Goal: Transaction & Acquisition: Purchase product/service

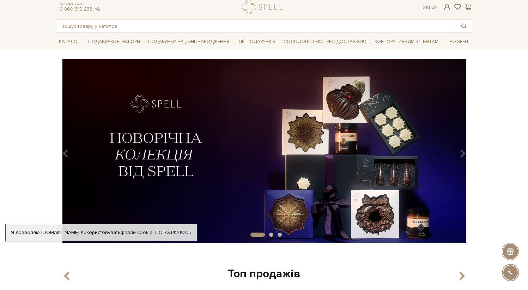
scroll to position [42, 0]
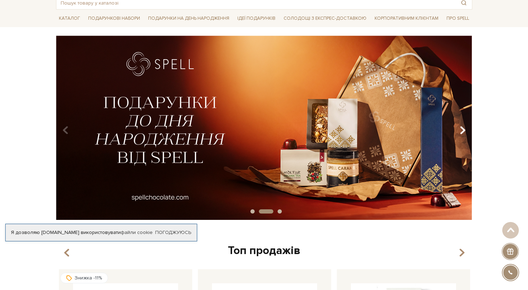
click at [461, 132] on icon "Carousel Navigation" at bounding box center [462, 130] width 6 height 12
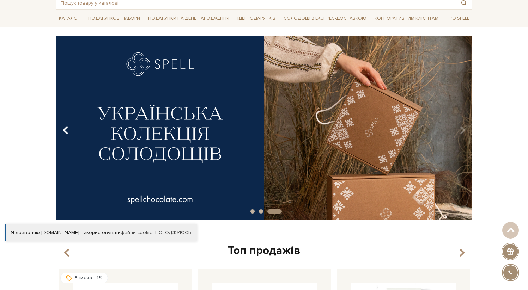
click at [66, 129] on icon "Carousel Navigation" at bounding box center [65, 130] width 6 height 12
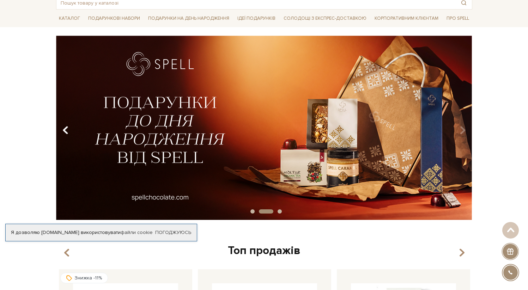
click at [67, 128] on icon "Carousel Navigation" at bounding box center [65, 130] width 6 height 12
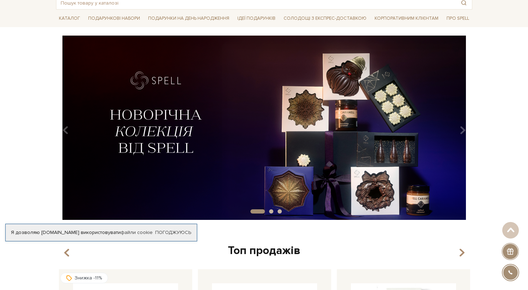
click at [238, 135] on img at bounding box center [264, 128] width 416 height 184
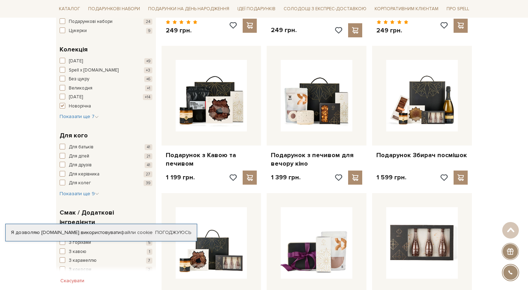
scroll to position [254, 0]
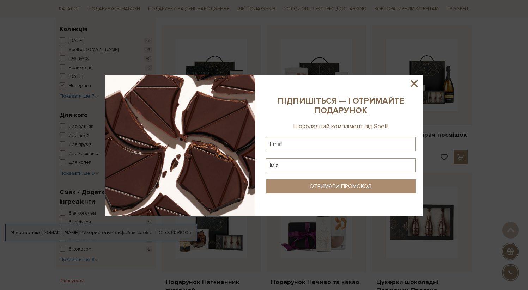
click at [415, 86] on icon at bounding box center [414, 84] width 12 height 12
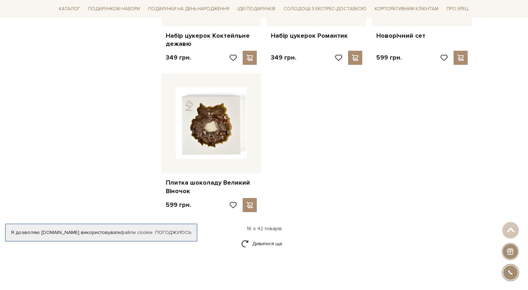
scroll to position [853, 0]
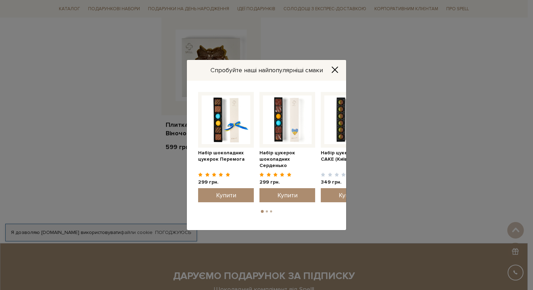
click at [337, 72] on icon "Close" at bounding box center [335, 70] width 6 height 6
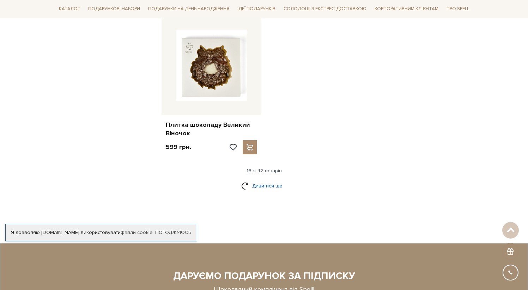
click at [266, 188] on link "Дивитися ще" at bounding box center [264, 186] width 46 height 12
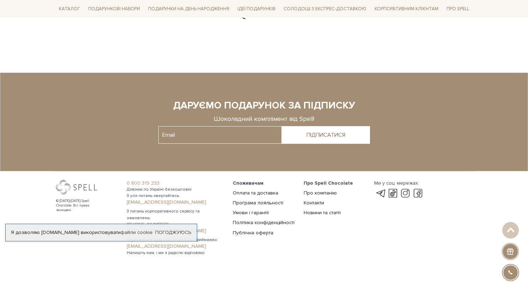
scroll to position [1762, 0]
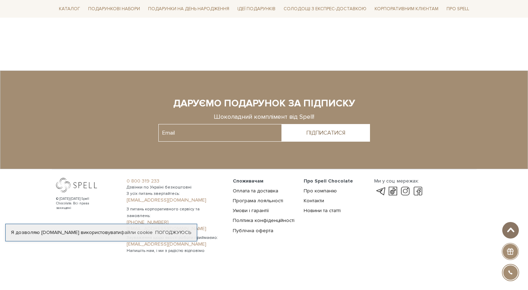
click at [515, 228] on span at bounding box center [510, 230] width 12 height 6
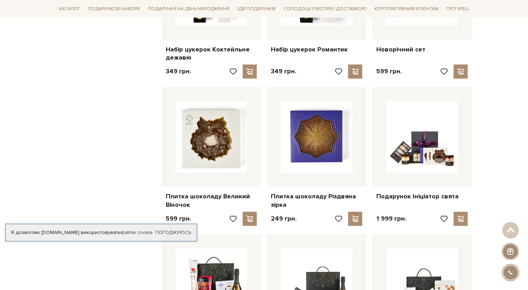
scroll to position [0, 0]
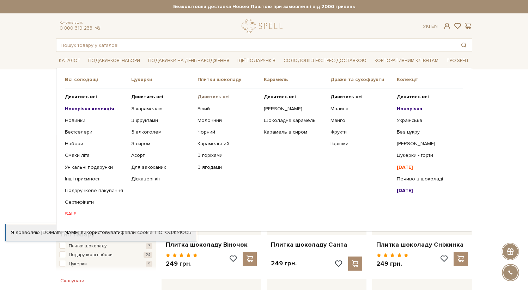
click at [218, 96] on b "Дивитись всі" at bounding box center [213, 97] width 32 height 6
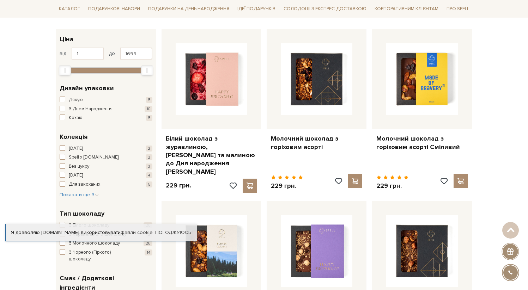
scroll to position [127, 0]
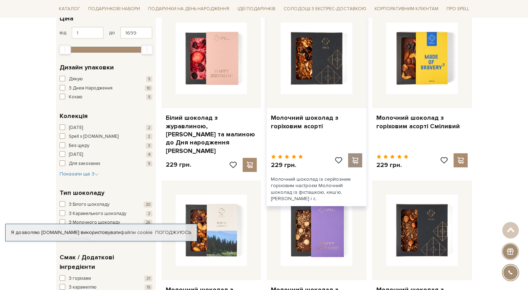
click at [353, 157] on span at bounding box center [355, 160] width 9 height 6
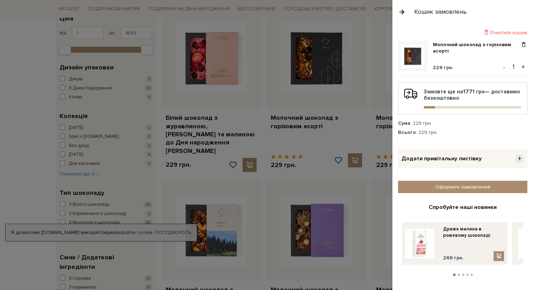
click at [349, 81] on div at bounding box center [266, 145] width 533 height 290
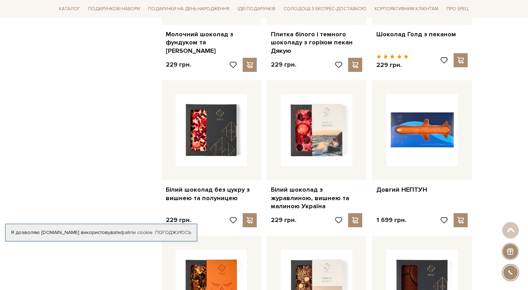
scroll to position [544, 0]
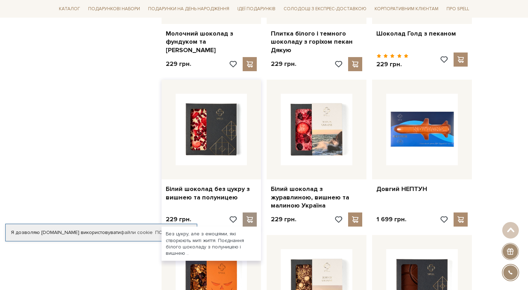
click at [248, 216] on span at bounding box center [249, 219] width 9 height 6
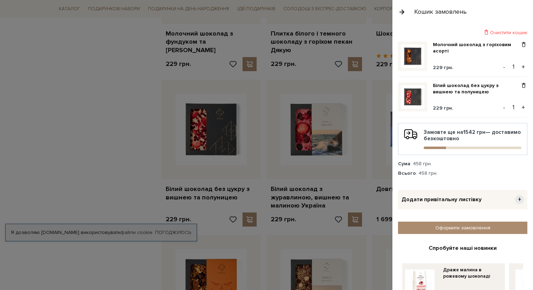
click at [262, 148] on div at bounding box center [266, 145] width 533 height 290
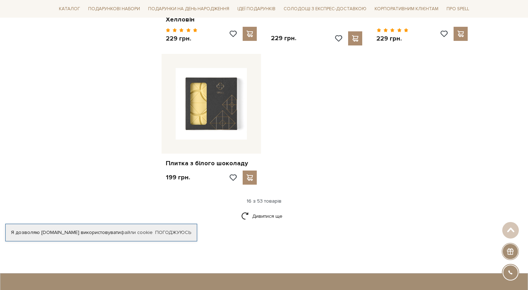
scroll to position [951, 0]
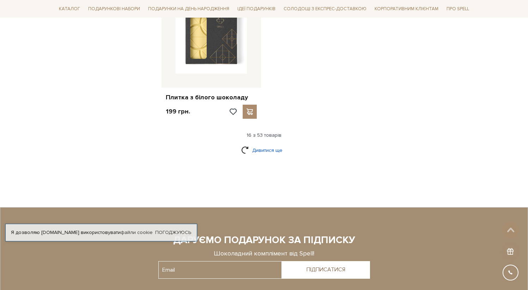
click at [274, 144] on link "Дивитися ще" at bounding box center [264, 150] width 46 height 12
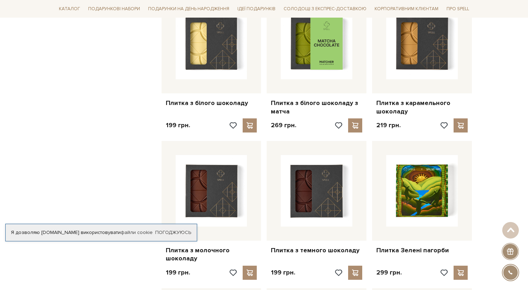
scroll to position [909, 0]
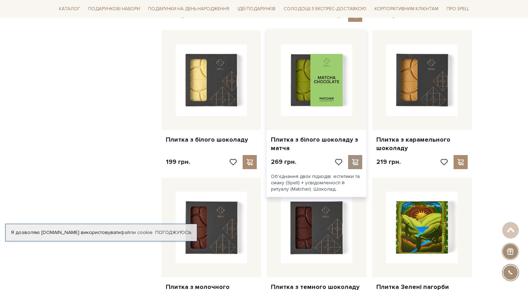
click at [355, 159] on span at bounding box center [355, 162] width 9 height 6
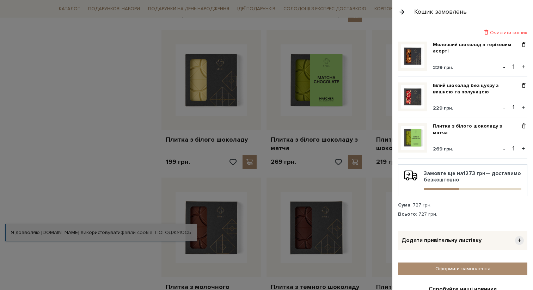
click at [361, 133] on div at bounding box center [266, 145] width 533 height 290
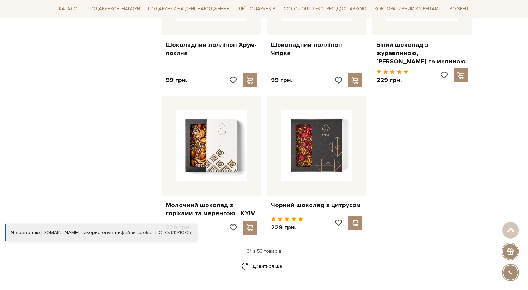
scroll to position [1653, 0]
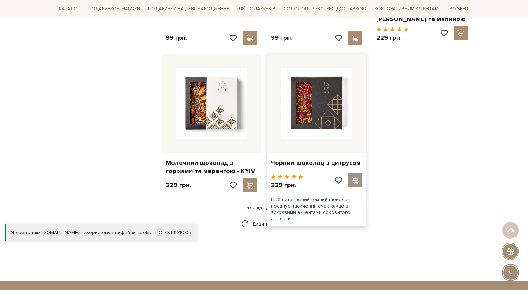
click at [359, 177] on span at bounding box center [355, 180] width 9 height 6
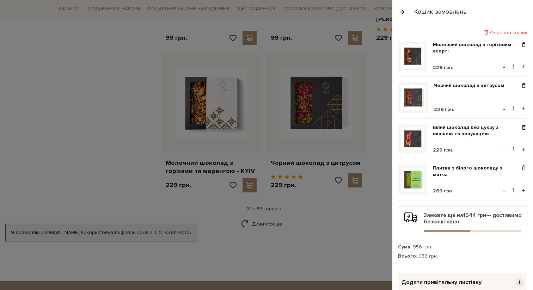
click at [359, 192] on div at bounding box center [266, 145] width 533 height 290
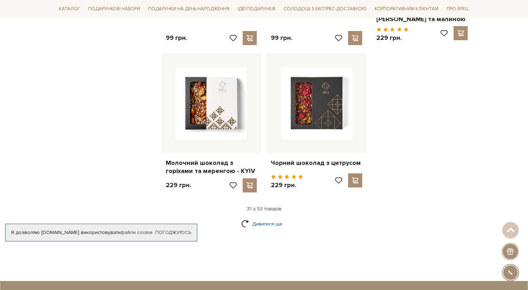
click at [269, 218] on link "Дивитися ще" at bounding box center [264, 224] width 46 height 12
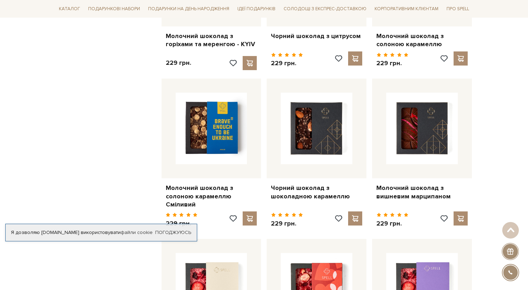
scroll to position [1822, 0]
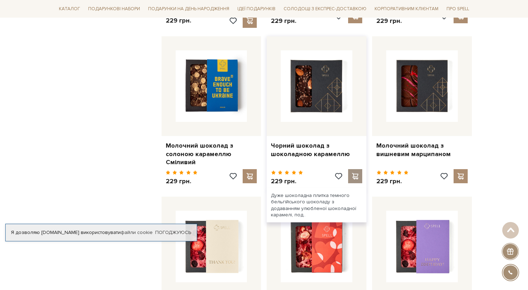
click at [356, 173] on span at bounding box center [355, 176] width 9 height 6
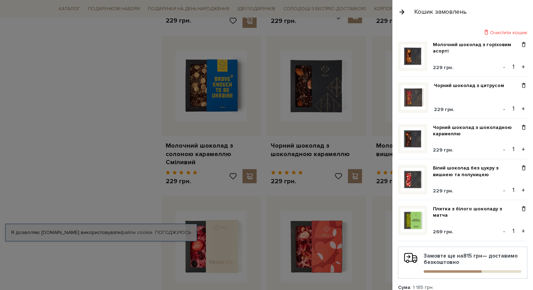
click at [396, 101] on div "Очистити кошик Молочний шоколад з горіховим асорті 229 грн. - 1 + Чорний шокола…" at bounding box center [462, 157] width 141 height 266
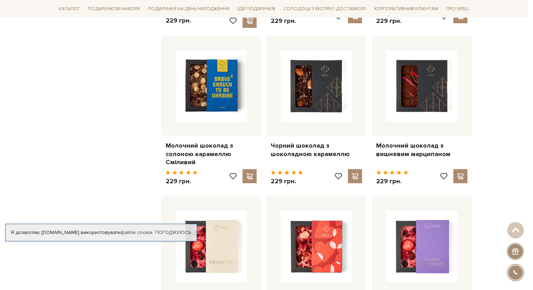
click at [377, 104] on div at bounding box center [266, 145] width 533 height 290
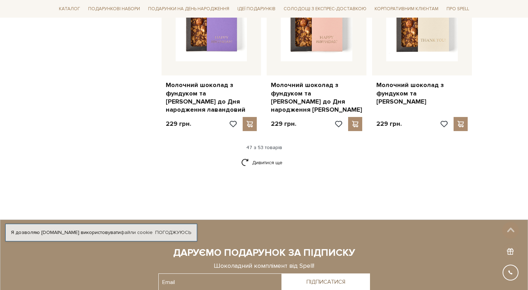
scroll to position [2518, 0]
click at [269, 156] on link "Дивитися ще" at bounding box center [264, 162] width 46 height 12
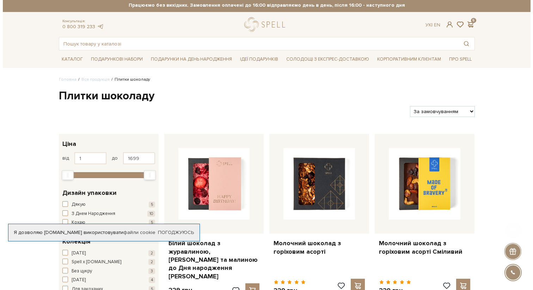
scroll to position [0, 0]
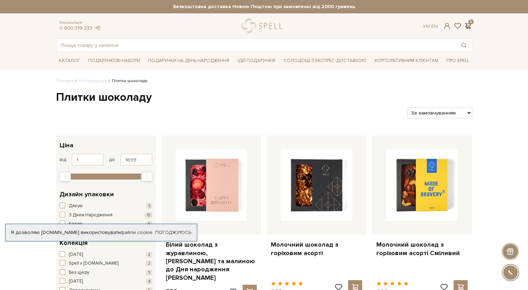
click at [469, 27] on span at bounding box center [468, 25] width 8 height 7
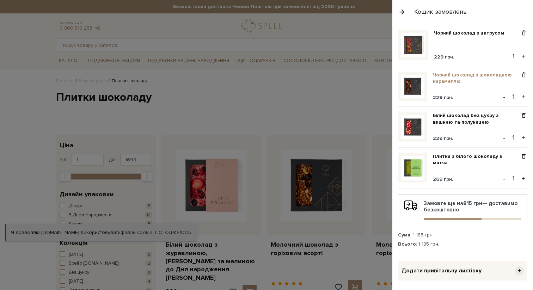
scroll to position [165, 0]
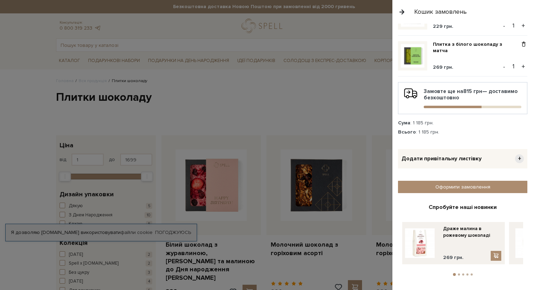
click at [326, 113] on div at bounding box center [266, 145] width 533 height 290
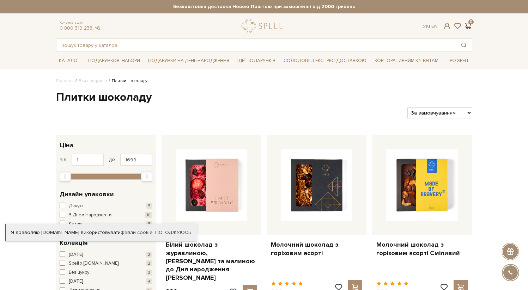
click at [464, 23] on span at bounding box center [468, 25] width 8 height 7
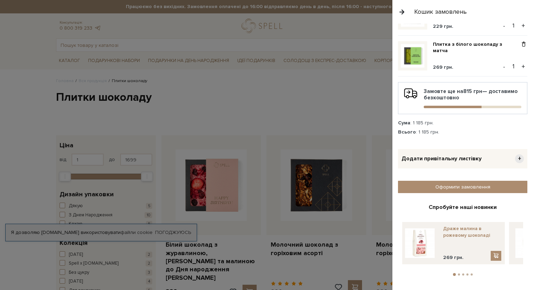
click at [467, 233] on link "Драже малина в рожевому шоколаді" at bounding box center [472, 232] width 58 height 13
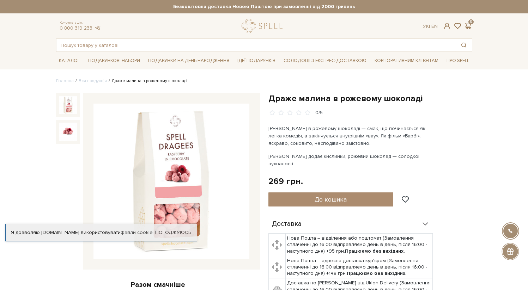
click at [128, 82] on li "Драже малина в рожевому шоколаді" at bounding box center [147, 81] width 80 height 6
click at [327, 59] on link "Солодощі з експрес-доставкою" at bounding box center [325, 61] width 88 height 12
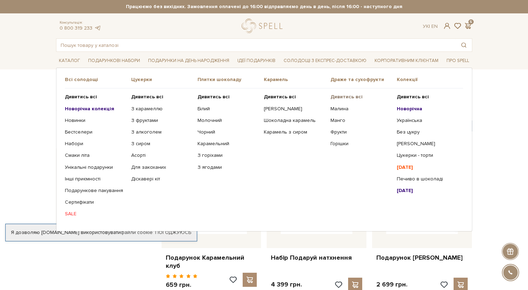
click at [350, 94] on b "Дивитись всі" at bounding box center [346, 97] width 32 height 6
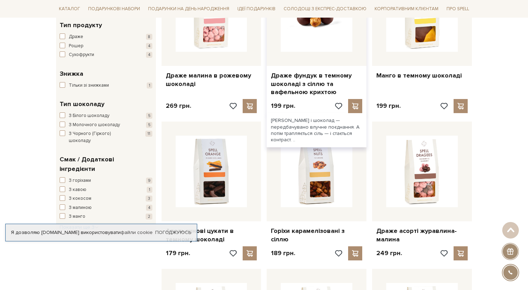
scroll to position [212, 0]
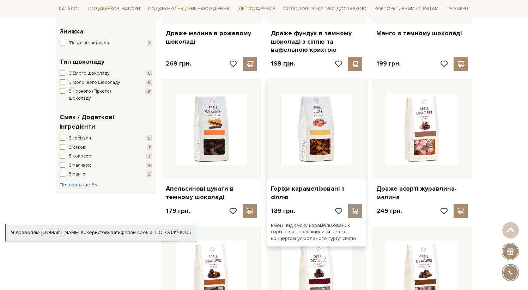
click at [356, 210] on span at bounding box center [355, 211] width 9 height 6
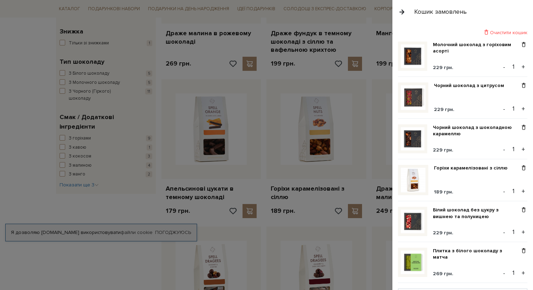
click at [355, 135] on div at bounding box center [266, 145] width 533 height 290
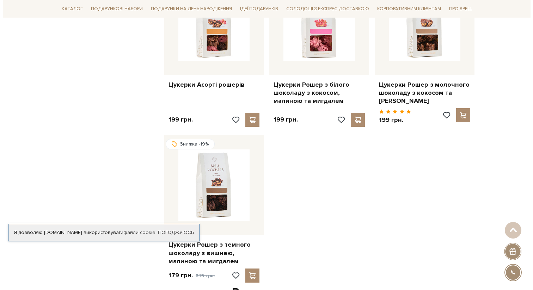
scroll to position [732, 0]
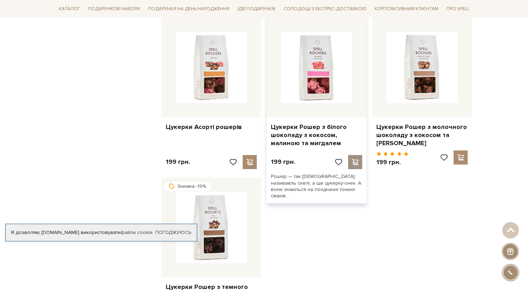
click at [357, 163] on span at bounding box center [355, 162] width 9 height 6
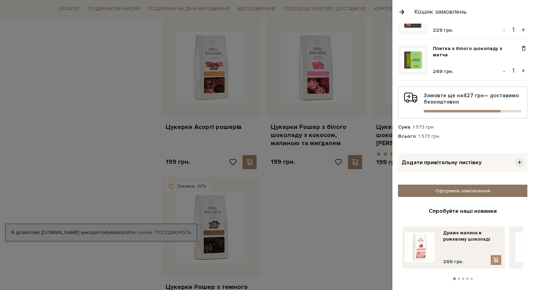
scroll to position [246, 0]
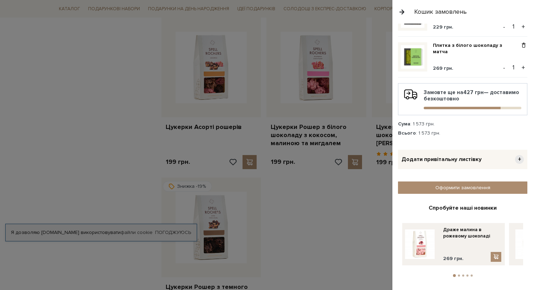
click at [351, 210] on div at bounding box center [266, 145] width 533 height 290
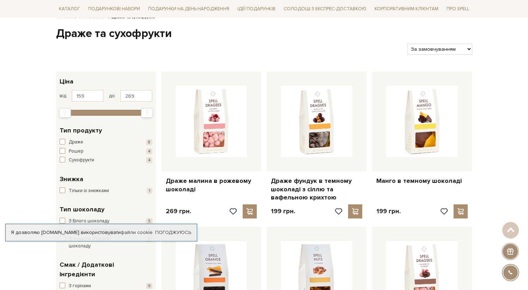
scroll to position [0, 0]
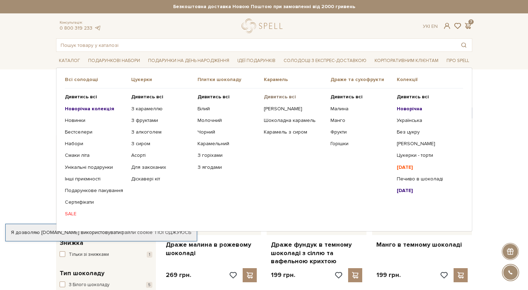
click at [278, 95] on b "Дивитись всі" at bounding box center [280, 97] width 32 height 6
